Goal: Complete application form: Complete application form

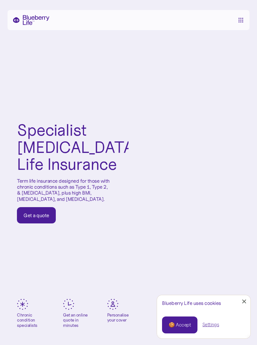
click at [42, 219] on div "Get a quote" at bounding box center [37, 215] width 26 height 6
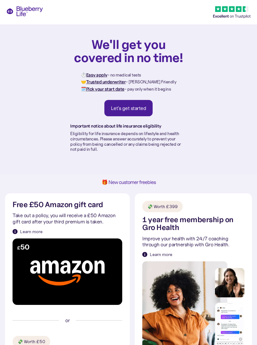
click at [140, 107] on div "Let's get started" at bounding box center [128, 108] width 35 height 6
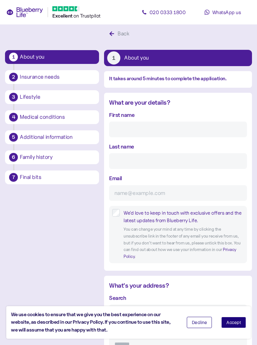
scroll to position [12, 0]
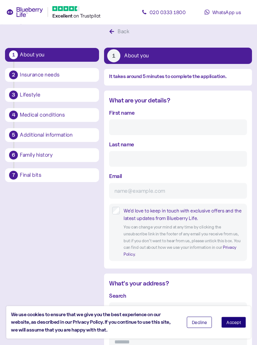
click at [149, 114] on div "First name" at bounding box center [178, 122] width 138 height 27
click at [141, 114] on div "First name" at bounding box center [178, 122] width 138 height 27
click at [238, 323] on span "Accept" at bounding box center [234, 323] width 15 height 4
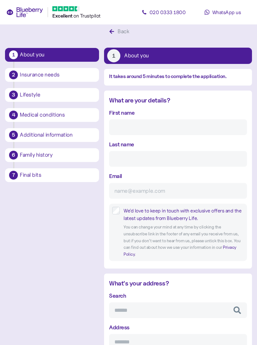
click at [145, 113] on div "First name" at bounding box center [178, 122] width 138 height 27
click at [128, 112] on label "First name" at bounding box center [121, 113] width 25 height 8
click at [128, 120] on input "First name" at bounding box center [178, 128] width 138 height 16
type input "Simon"
type input "Horsfield"
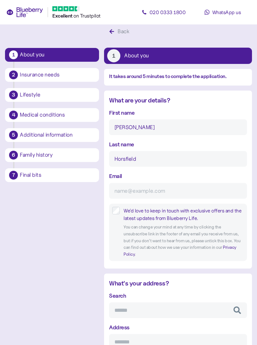
type input "s.horsfield9@icloud.com"
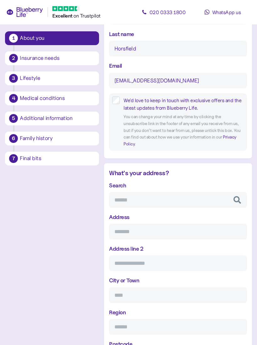
scroll to position [122, 0]
click at [124, 202] on input "Search" at bounding box center [178, 201] width 138 height 16
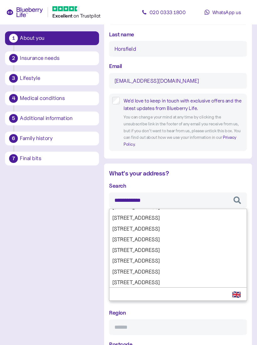
scroll to position [28, 0]
type input "**********"
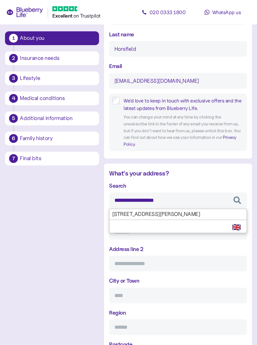
scroll to position [0, 0]
click at [223, 219] on div "**********" at bounding box center [178, 275] width 138 height 186
type input "**********"
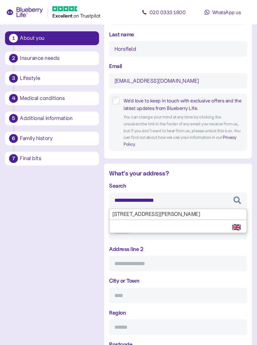
type input "**********"
type input "*******"
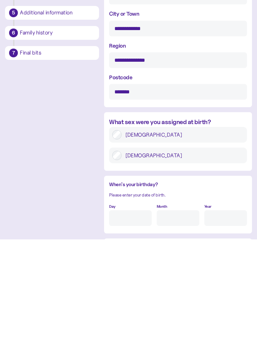
scroll to position [286, 0]
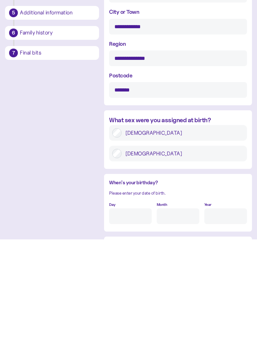
type input "**********"
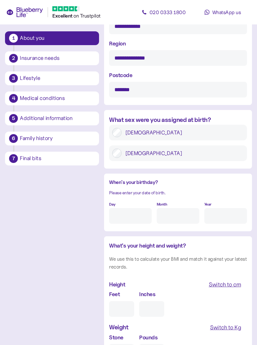
click at [127, 208] on input "Day" at bounding box center [130, 216] width 43 height 16
type input "31"
type input "03"
type input "****"
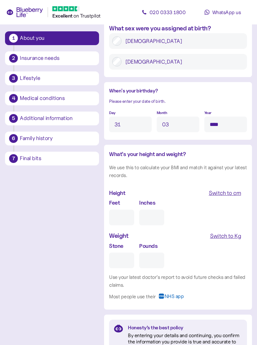
scroll to position [488, 0]
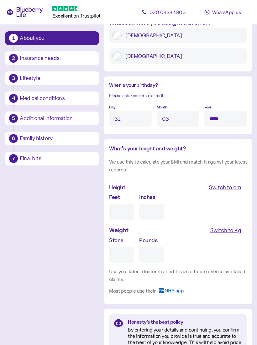
click at [123, 205] on input "Feet" at bounding box center [121, 213] width 25 height 16
type input "5"
type input "0"
type input "5"
click at [147, 205] on input "0" at bounding box center [151, 213] width 25 height 16
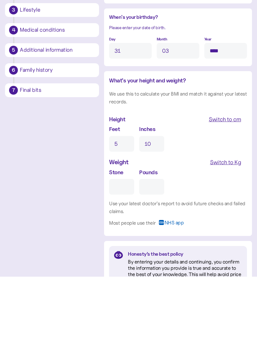
type input "10"
click at [119, 248] on input "Stone" at bounding box center [121, 256] width 25 height 16
type input "1"
type input "0"
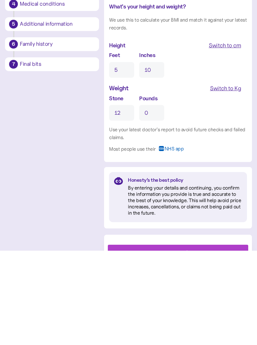
scroll to position [551, 0]
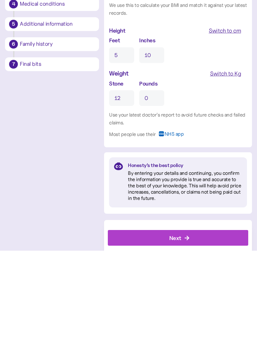
type input "12"
click at [198, 325] on div "Next" at bounding box center [179, 332] width 126 height 15
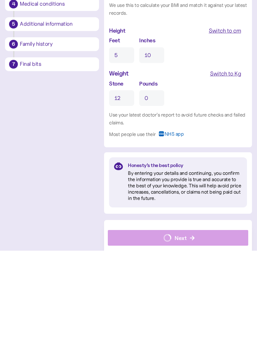
scroll to position [540, 0]
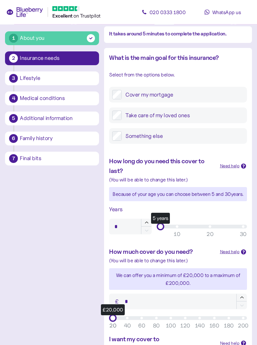
scroll to position [55, 0]
click at [163, 214] on div "Years" at bounding box center [178, 210] width 143 height 14
type input "**"
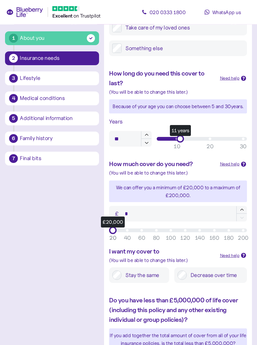
scroll to position [142, 0]
click at [181, 257] on div "(You will be able to change this later.)" at bounding box center [162, 261] width 106 height 8
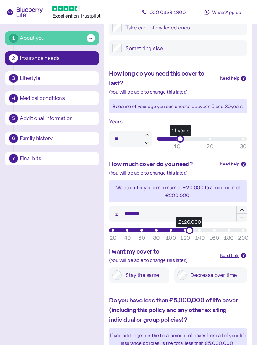
type input "*******"
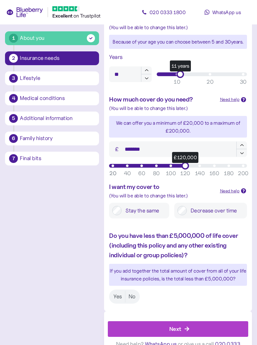
scroll to position [212, 0]
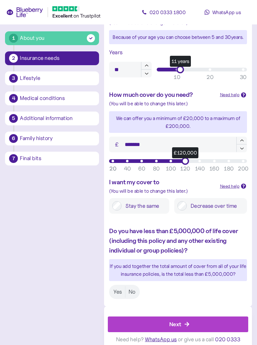
click at [134, 290] on label "No" at bounding box center [131, 292] width 13 height 12
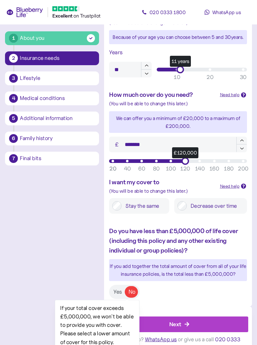
click at [204, 321] on div "Next" at bounding box center [179, 324] width 126 height 15
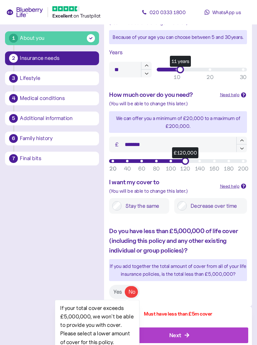
scroll to position [222, 0]
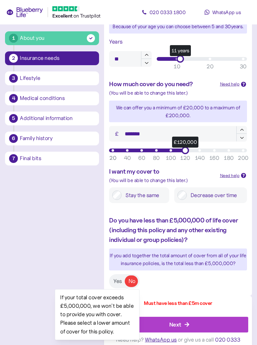
click at [115, 278] on label "Yes" at bounding box center [117, 282] width 15 height 12
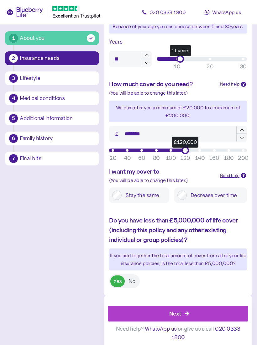
scroll to position [212, 0]
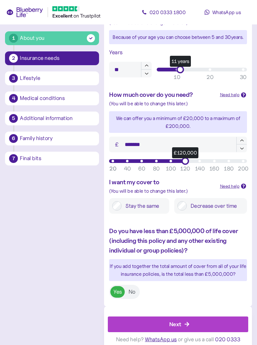
click at [191, 321] on div "Next" at bounding box center [179, 324] width 126 height 15
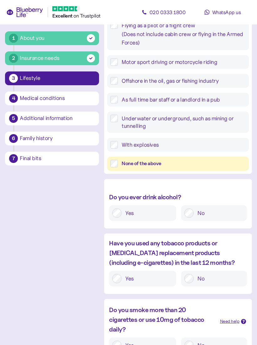
scroll to position [227, 0]
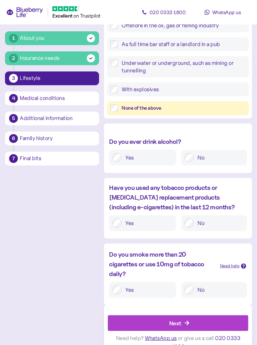
click at [196, 323] on div "Next" at bounding box center [179, 323] width 126 height 15
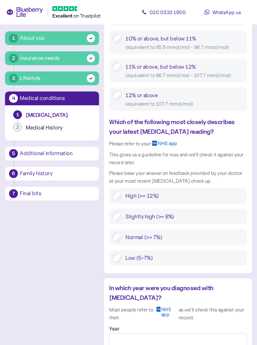
scroll to position [473, 0]
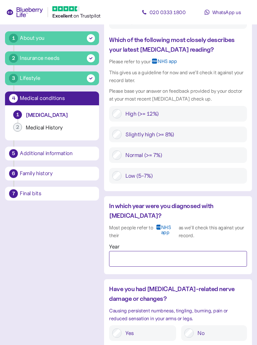
click at [121, 251] on input "Year" at bounding box center [178, 259] width 138 height 16
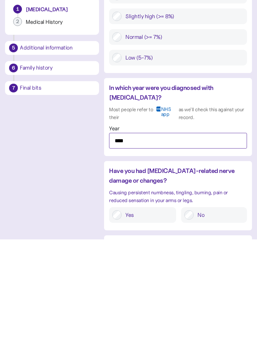
type input "****"
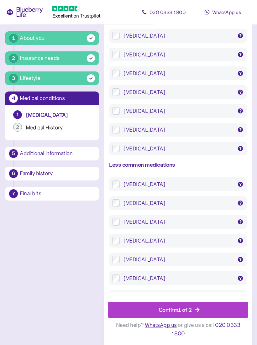
scroll to position [1390, 0]
click at [195, 313] on icon "button" at bounding box center [198, 311] width 6 height 6
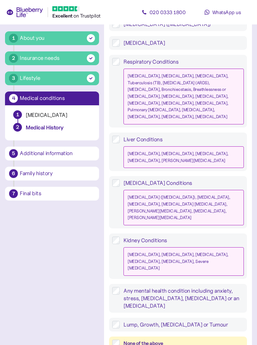
scroll to position [650, 0]
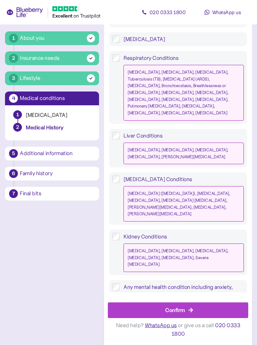
click at [179, 315] on div "Confirm" at bounding box center [175, 310] width 20 height 8
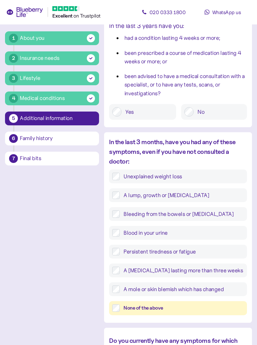
scroll to position [136, 0]
click at [120, 308] on label "None of the above" at bounding box center [182, 308] width 124 height 8
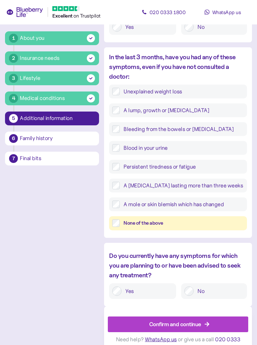
scroll to position [223, 0]
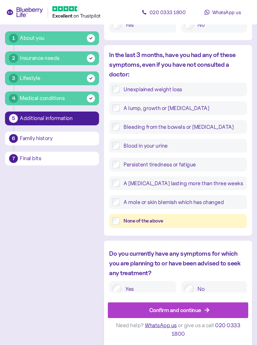
click at [185, 315] on div "Confirm and continue" at bounding box center [175, 310] width 52 height 8
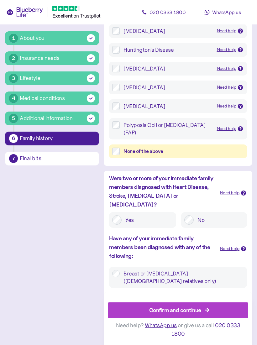
scroll to position [115, 0]
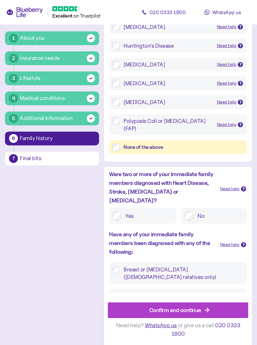
click at [188, 315] on div "Confirm and continue" at bounding box center [175, 310] width 52 height 8
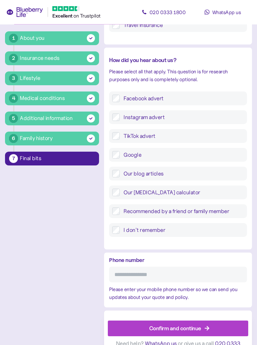
scroll to position [181, 0]
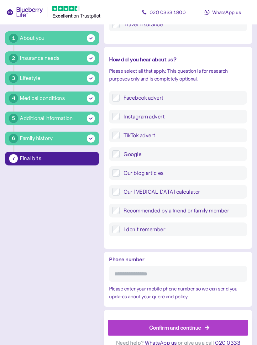
click at [181, 327] on div "Confirm and continue" at bounding box center [175, 328] width 52 height 8
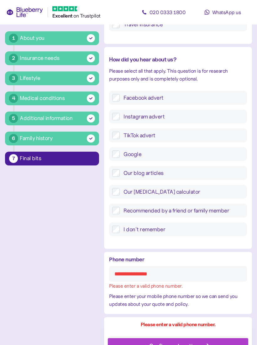
click at [149, 274] on input "Phone number" at bounding box center [178, 274] width 138 height 16
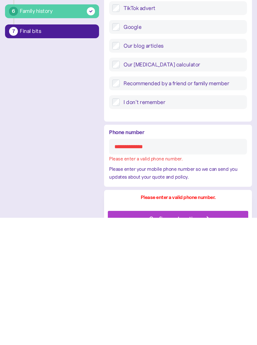
scroll to position [185, 0]
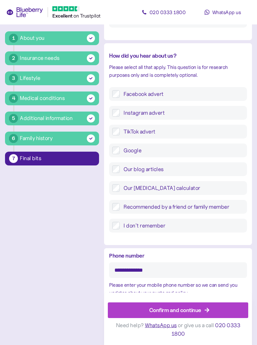
click at [167, 271] on input "**********" at bounding box center [178, 271] width 138 height 16
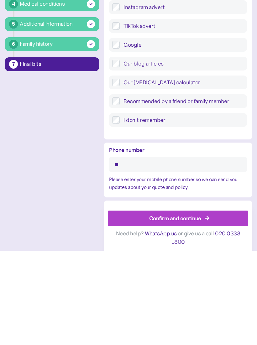
type input "*"
type input "**********"
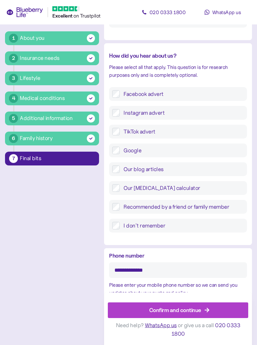
click at [205, 313] on icon "button" at bounding box center [208, 311] width 6 height 6
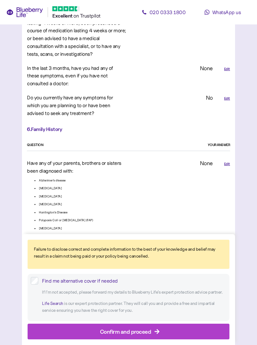
scroll to position [1357, 0]
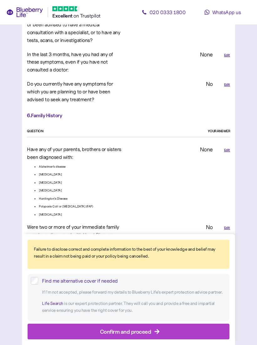
click at [141, 336] on div "Confirm and proceed" at bounding box center [125, 332] width 51 height 8
